Goal: Find specific page/section: Find specific page/section

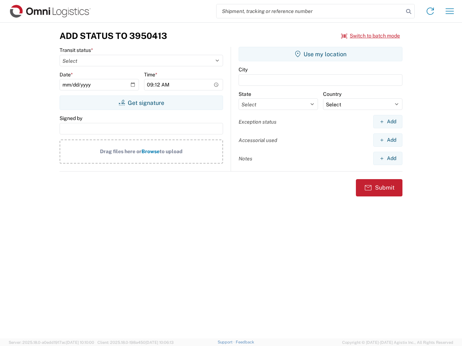
click at [310, 11] on input "search" at bounding box center [310, 11] width 187 height 14
click at [409, 12] on icon at bounding box center [409, 11] width 10 height 10
click at [430, 11] on icon at bounding box center [430, 11] width 12 height 12
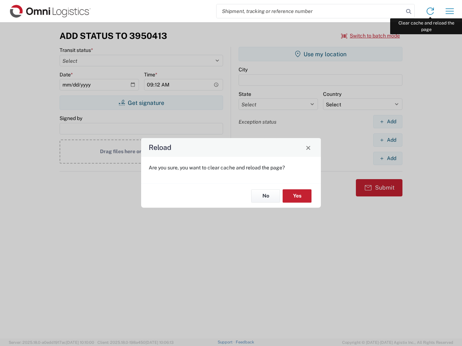
click at [450, 11] on div "Reload Are you sure, you want to clear cache and reload the page? No Yes" at bounding box center [231, 173] width 462 height 346
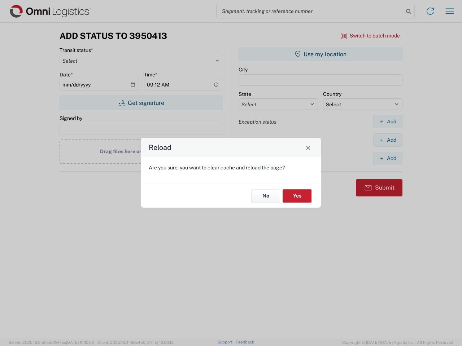
click at [371, 36] on div "Reload Are you sure, you want to clear cache and reload the page? No Yes" at bounding box center [231, 173] width 462 height 346
click at [141, 103] on div "Reload Are you sure, you want to clear cache and reload the page? No Yes" at bounding box center [231, 173] width 462 height 346
click at [320, 54] on div "Reload Are you sure, you want to clear cache and reload the page? No Yes" at bounding box center [231, 173] width 462 height 346
click at [388, 122] on div "Reload Are you sure, you want to clear cache and reload the page? No Yes" at bounding box center [231, 173] width 462 height 346
click at [388, 140] on div "Reload Are you sure, you want to clear cache and reload the page? No Yes" at bounding box center [231, 173] width 462 height 346
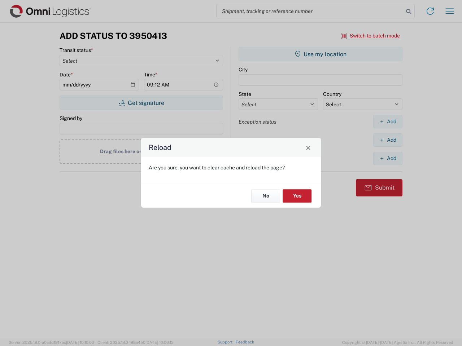
click at [388, 158] on div "Reload Are you sure, you want to clear cache and reload the page? No Yes" at bounding box center [231, 173] width 462 height 346
